Goal: Information Seeking & Learning: Learn about a topic

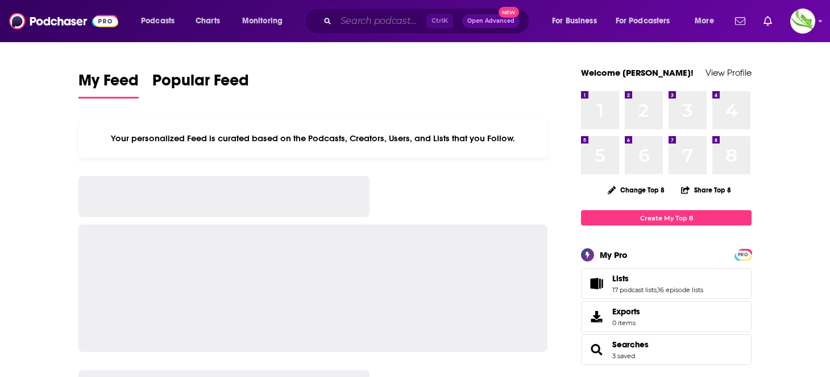
click at [380, 22] on input "Search podcasts, credits, & more..." at bounding box center [381, 21] width 90 height 18
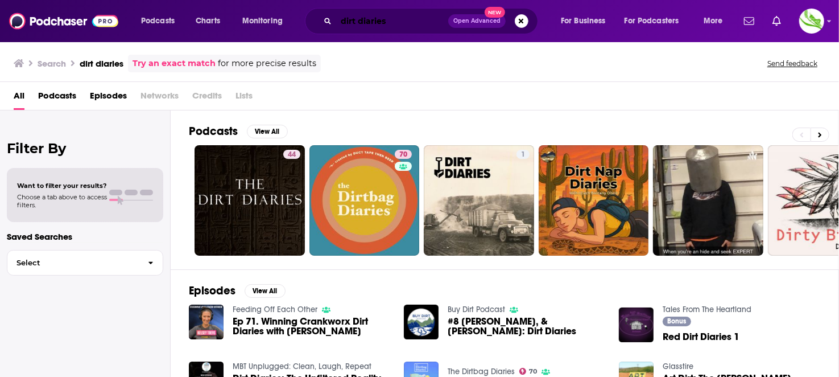
click at [438, 27] on input "dirt diaries" at bounding box center [392, 21] width 112 height 18
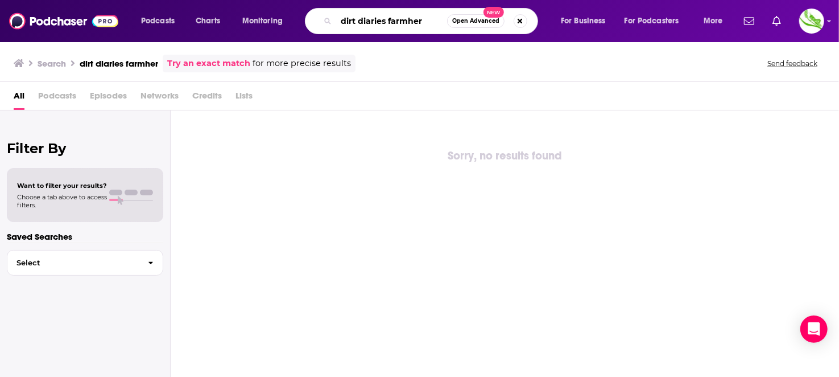
click at [411, 18] on input "dirt diaries farmher" at bounding box center [391, 21] width 111 height 18
paste input "[PERSON_NAME]"
type input "[PERSON_NAME]"
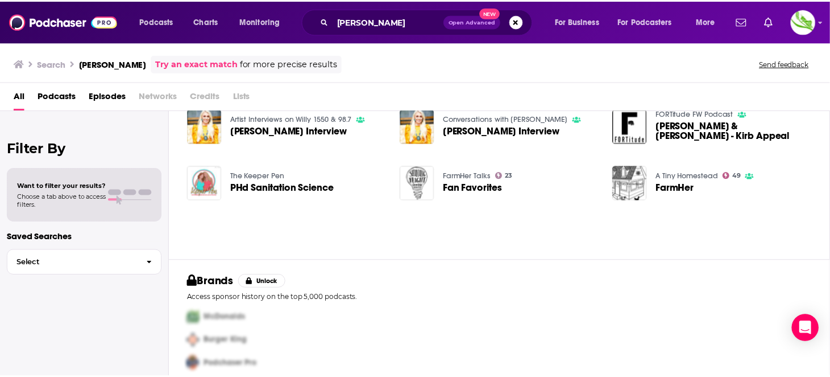
scroll to position [205, 0]
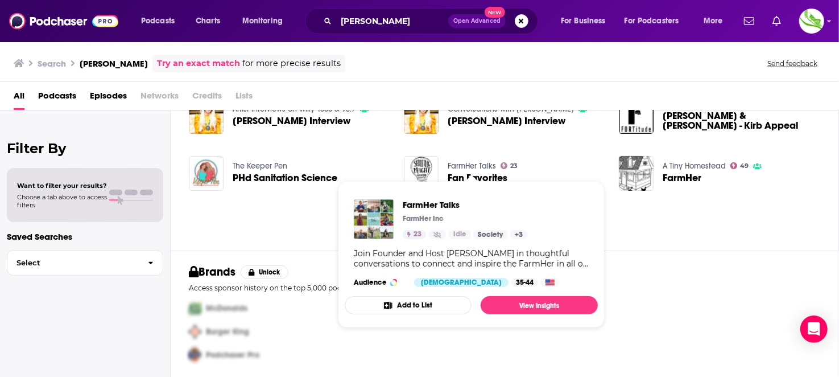
click at [486, 162] on link "FarmHer Talks" at bounding box center [472, 166] width 48 height 10
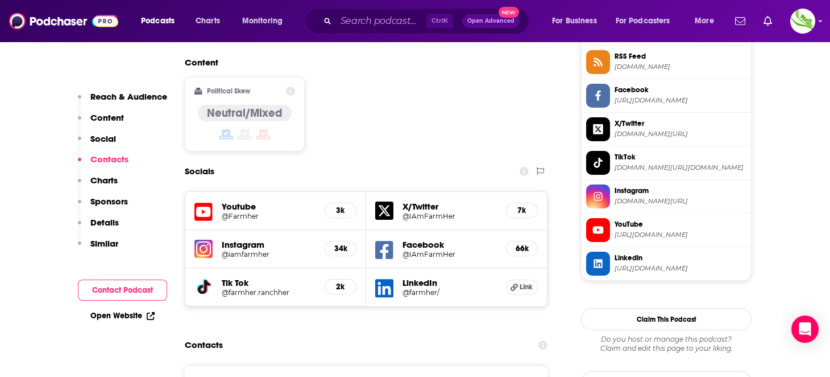
scroll to position [1081, 0]
